Goal: Task Accomplishment & Management: Complete application form

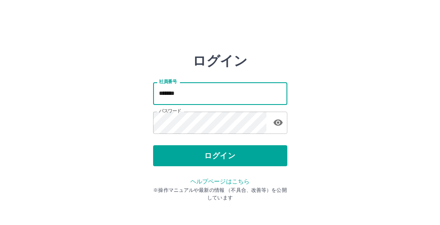
click at [182, 94] on input "*******" at bounding box center [220, 93] width 134 height 22
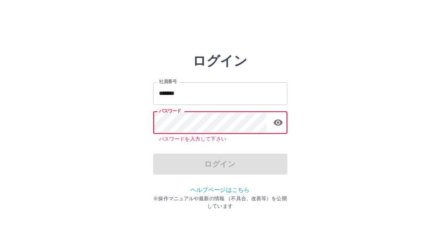
type input "*******"
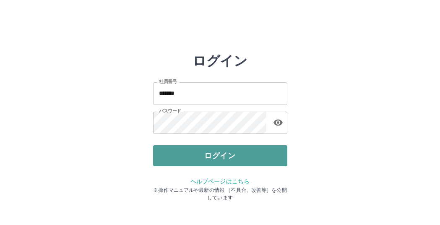
click at [239, 158] on button "ログイン" at bounding box center [220, 155] width 134 height 21
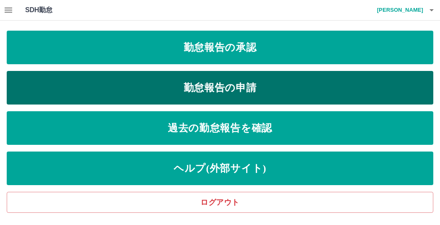
click at [210, 90] on link "勤怠報告の申請" at bounding box center [220, 88] width 427 height 34
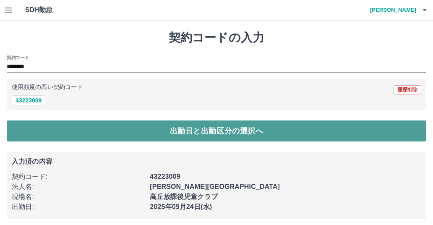
click at [44, 127] on button "出勤日と出勤区分の選択へ" at bounding box center [217, 130] width 420 height 21
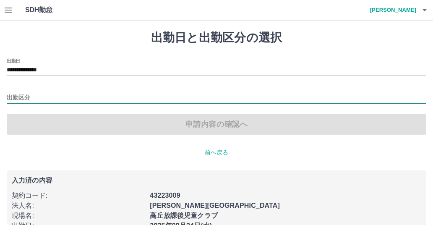
click at [35, 94] on input "出勤区分" at bounding box center [217, 98] width 420 height 10
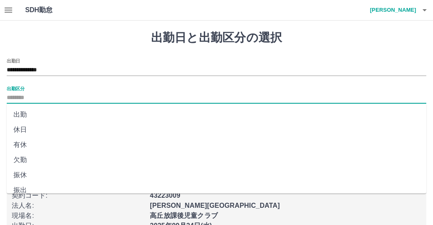
click at [26, 113] on li "出勤" at bounding box center [217, 114] width 420 height 15
type input "**"
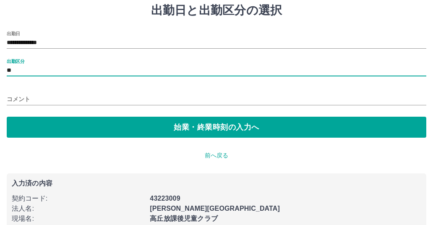
scroll to position [42, 0]
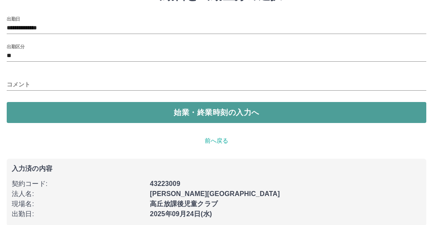
click at [69, 118] on button "始業・終業時刻の入力へ" at bounding box center [217, 112] width 420 height 21
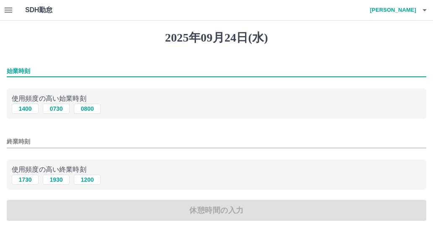
click at [34, 70] on input "始業時刻" at bounding box center [217, 71] width 420 height 12
type input "****"
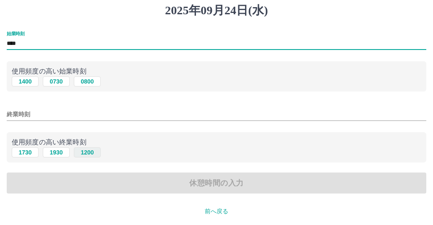
scroll to position [42, 0]
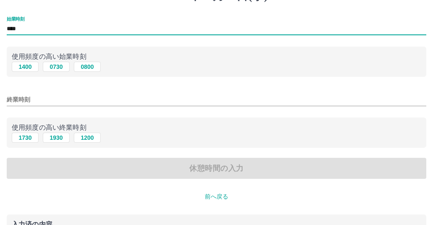
click at [43, 98] on input "終業時刻" at bounding box center [217, 100] width 420 height 12
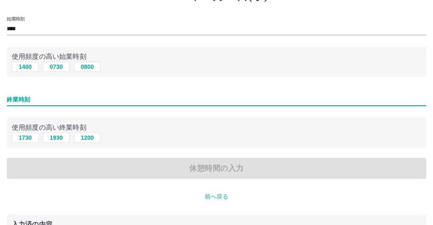
type input "****"
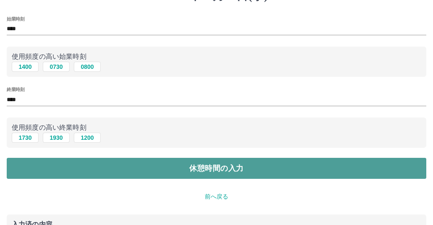
click at [124, 171] on button "休憩時間の入力" at bounding box center [217, 168] width 420 height 21
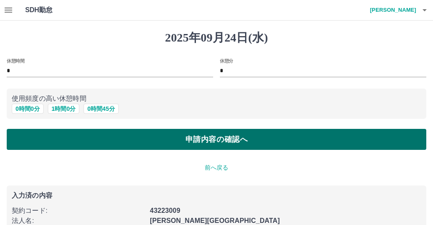
click at [136, 144] on button "申請内容の確認へ" at bounding box center [217, 139] width 420 height 21
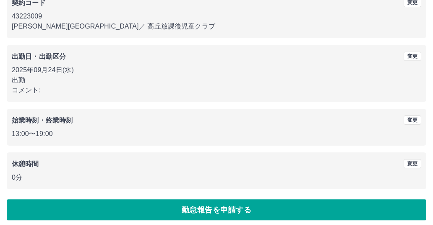
scroll to position [89, 0]
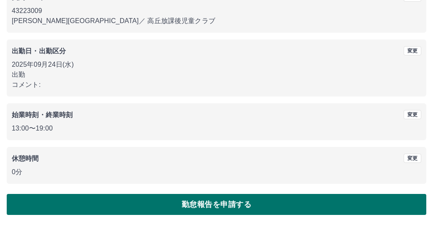
click at [171, 206] on button "勤怠報告を申請する" at bounding box center [217, 204] width 420 height 21
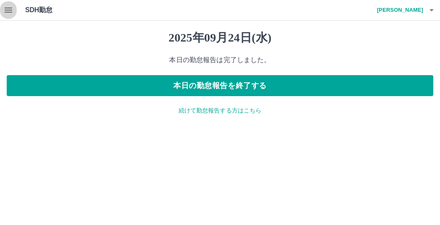
click at [4, 8] on icon "button" at bounding box center [8, 10] width 10 height 10
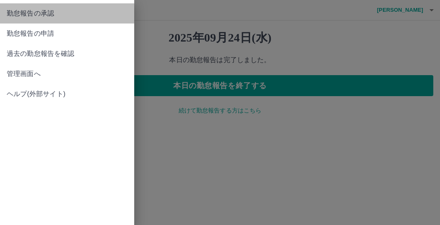
click at [56, 16] on span "勤怠報告の承認" at bounding box center [67, 13] width 121 height 10
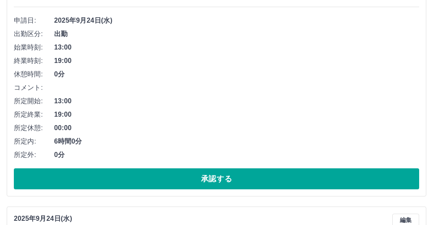
scroll to position [168, 0]
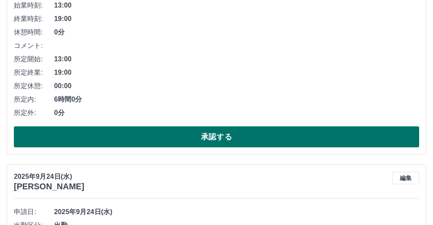
click at [146, 141] on button "承認する" at bounding box center [217, 136] width 406 height 21
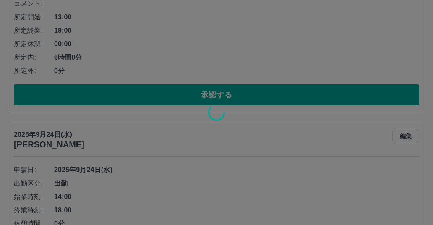
scroll to position [0, 0]
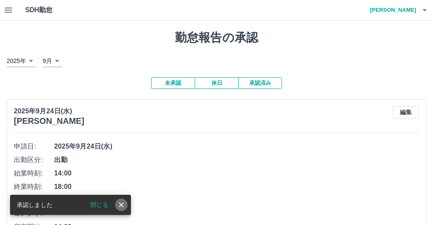
click at [121, 207] on icon "close" at bounding box center [121, 205] width 8 height 8
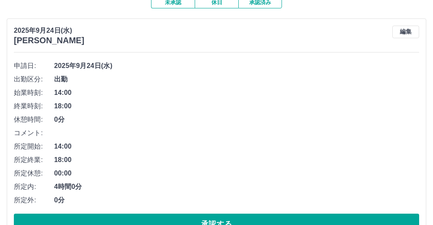
scroll to position [84, 0]
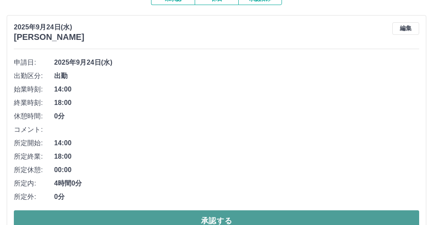
click at [208, 217] on button "承認する" at bounding box center [217, 220] width 406 height 21
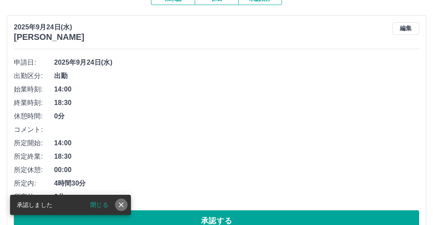
click at [123, 207] on icon "close" at bounding box center [121, 205] width 8 height 8
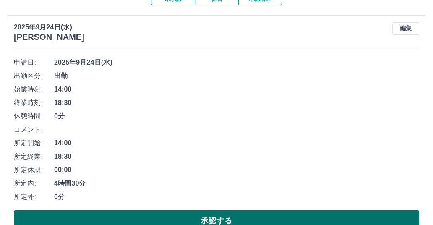
click at [218, 217] on button "承認する" at bounding box center [217, 220] width 406 height 21
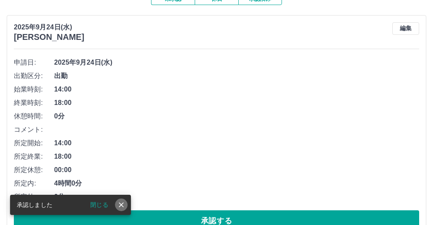
click at [125, 199] on button "close" at bounding box center [121, 205] width 13 height 13
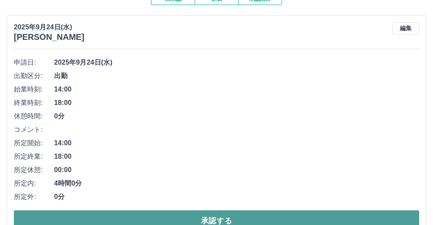
click at [195, 216] on button "承認する" at bounding box center [217, 220] width 406 height 21
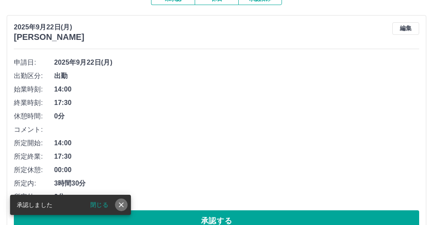
click at [124, 209] on icon "close" at bounding box center [121, 205] width 8 height 8
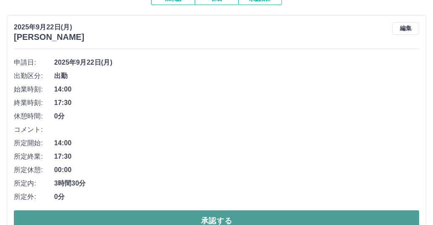
click at [192, 219] on button "承認する" at bounding box center [217, 220] width 406 height 21
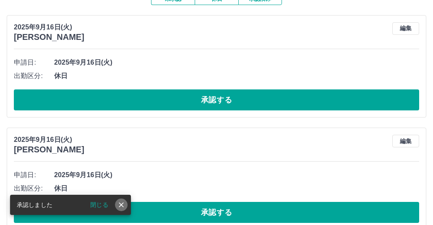
click at [122, 205] on icon "close" at bounding box center [121, 204] width 5 height 5
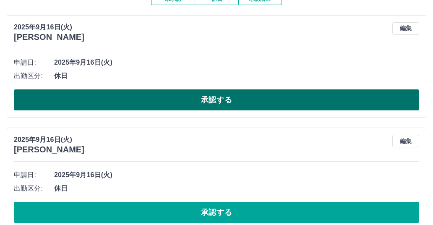
click at [150, 102] on button "承認する" at bounding box center [217, 99] width 406 height 21
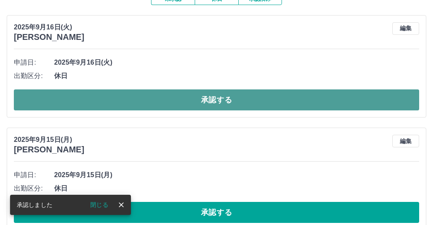
click at [92, 107] on button "承認する" at bounding box center [217, 99] width 406 height 21
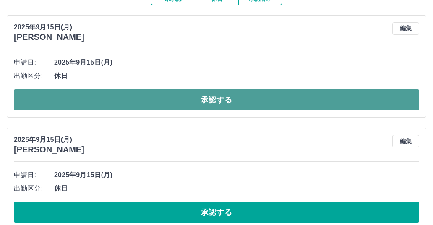
click at [144, 103] on button "承認する" at bounding box center [217, 99] width 406 height 21
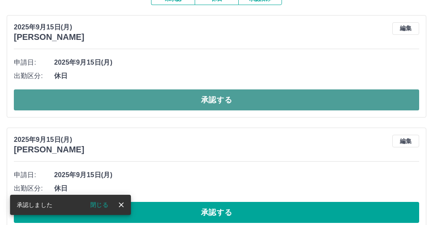
click at [181, 102] on button "承認する" at bounding box center [217, 99] width 406 height 21
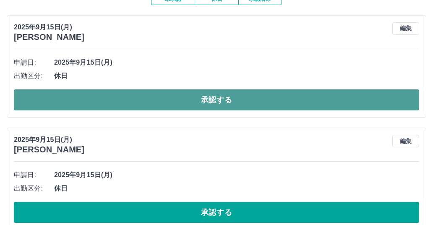
click at [179, 105] on button "承認する" at bounding box center [217, 99] width 406 height 21
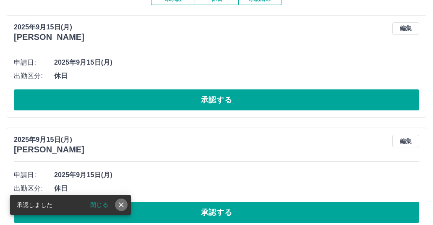
drag, startPoint x: 120, startPoint y: 204, endPoint x: 149, endPoint y: 166, distance: 47.8
click at [120, 203] on icon "close" at bounding box center [121, 204] width 5 height 5
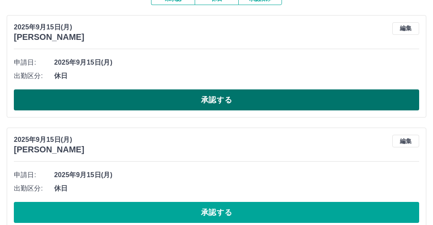
click at [184, 102] on button "承認する" at bounding box center [217, 99] width 406 height 21
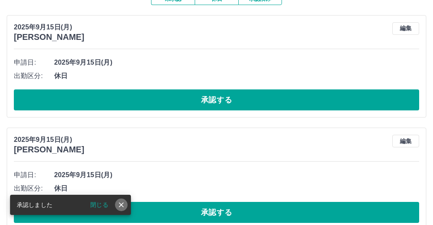
click at [127, 206] on button "close" at bounding box center [121, 205] width 13 height 13
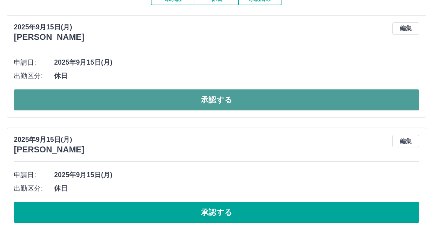
click at [196, 102] on button "承認する" at bounding box center [217, 99] width 406 height 21
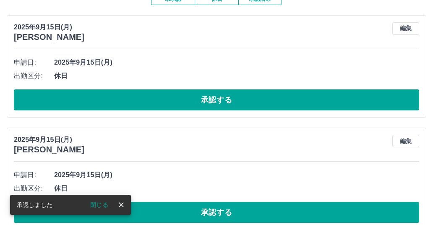
click at [123, 202] on icon "close" at bounding box center [121, 205] width 8 height 8
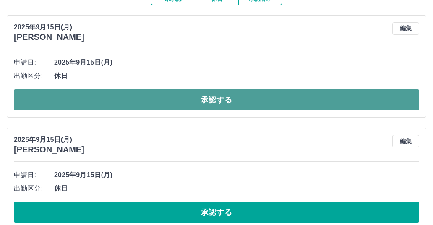
click at [201, 101] on button "承認する" at bounding box center [217, 99] width 406 height 21
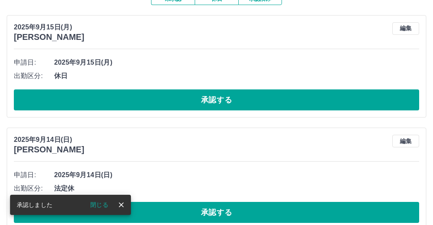
click at [116, 200] on div "閉じる" at bounding box center [102, 205] width 51 height 13
click at [119, 201] on icon "close" at bounding box center [121, 205] width 8 height 8
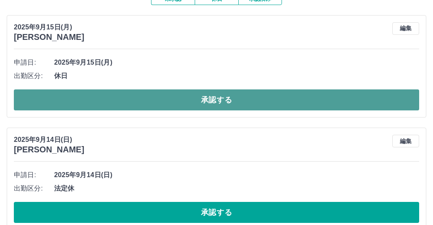
click at [176, 102] on button "承認する" at bounding box center [217, 99] width 406 height 21
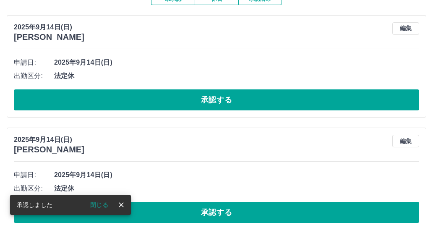
click at [121, 201] on icon "close" at bounding box center [121, 205] width 8 height 8
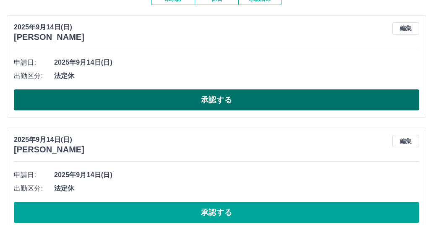
click at [175, 105] on button "承認する" at bounding box center [217, 99] width 406 height 21
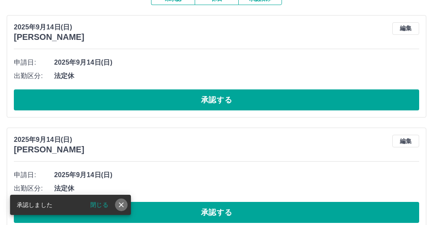
click at [118, 204] on icon "close" at bounding box center [121, 205] width 8 height 8
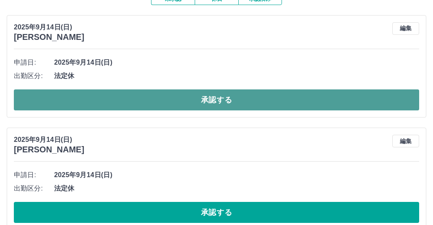
click at [154, 101] on button "承認する" at bounding box center [217, 99] width 406 height 21
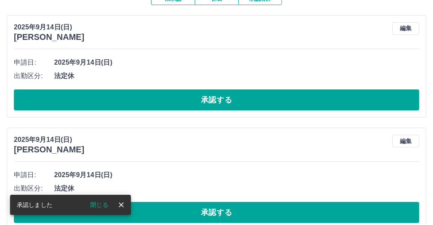
click at [121, 204] on icon "close" at bounding box center [121, 204] width 5 height 5
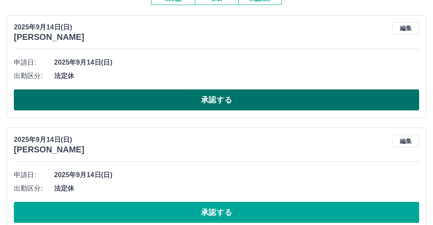
click at [143, 107] on button "承認する" at bounding box center [217, 99] width 406 height 21
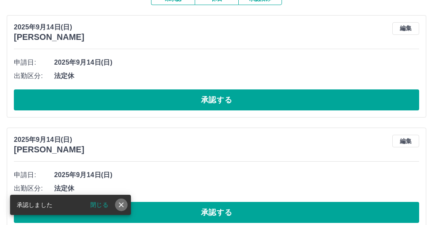
click at [124, 202] on icon "close" at bounding box center [121, 205] width 8 height 8
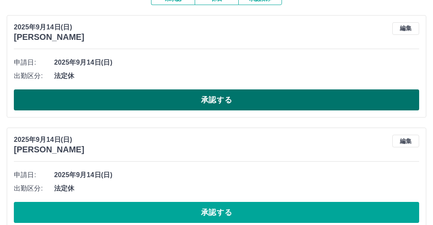
click at [185, 105] on button "承認する" at bounding box center [217, 99] width 406 height 21
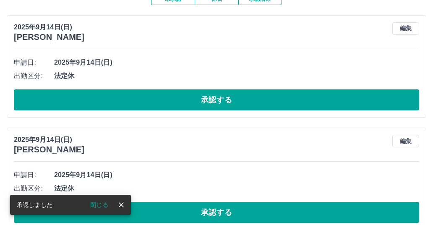
click at [125, 199] on div "閉じる" at bounding box center [102, 205] width 51 height 13
click at [121, 202] on icon "close" at bounding box center [121, 205] width 8 height 8
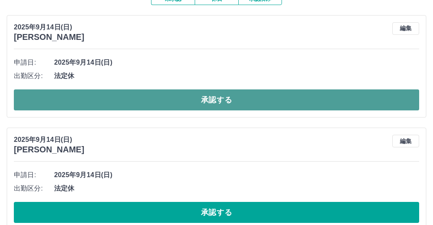
click at [142, 105] on button "承認する" at bounding box center [217, 99] width 406 height 21
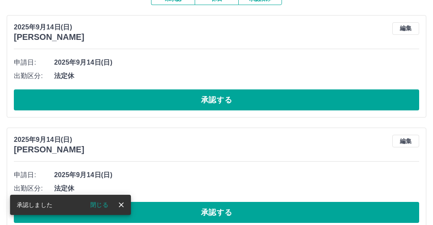
click at [119, 205] on icon "close" at bounding box center [121, 205] width 8 height 8
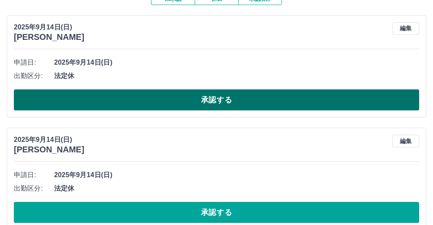
click at [162, 103] on button "承認する" at bounding box center [217, 99] width 406 height 21
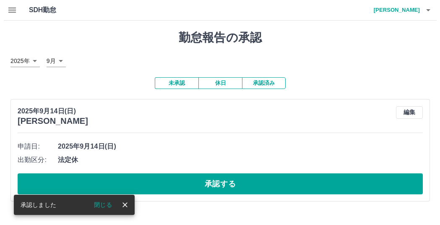
scroll to position [0, 0]
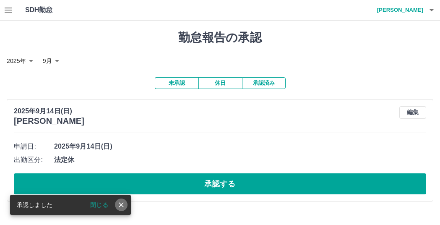
click at [119, 204] on icon "close" at bounding box center [121, 205] width 8 height 8
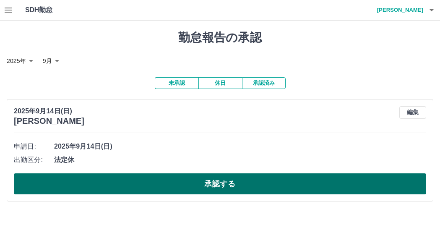
click at [141, 178] on button "承認する" at bounding box center [220, 183] width 413 height 21
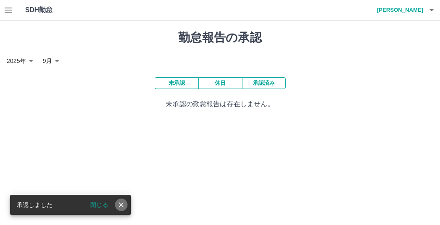
click at [121, 204] on icon "close" at bounding box center [121, 204] width 5 height 5
